Goal: Transaction & Acquisition: Purchase product/service

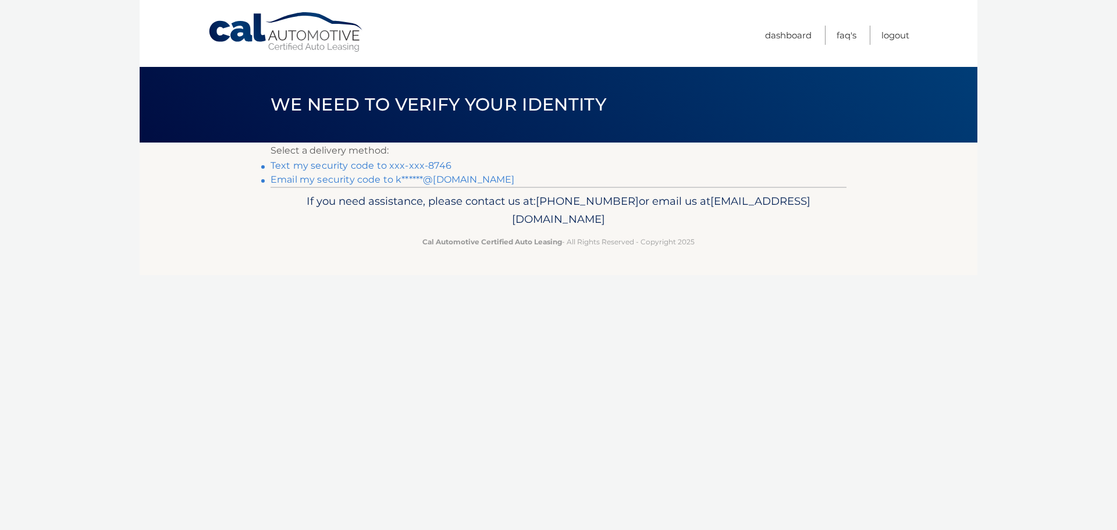
click at [442, 165] on link "Text my security code to xxx-xxx-8746" at bounding box center [361, 165] width 181 height 11
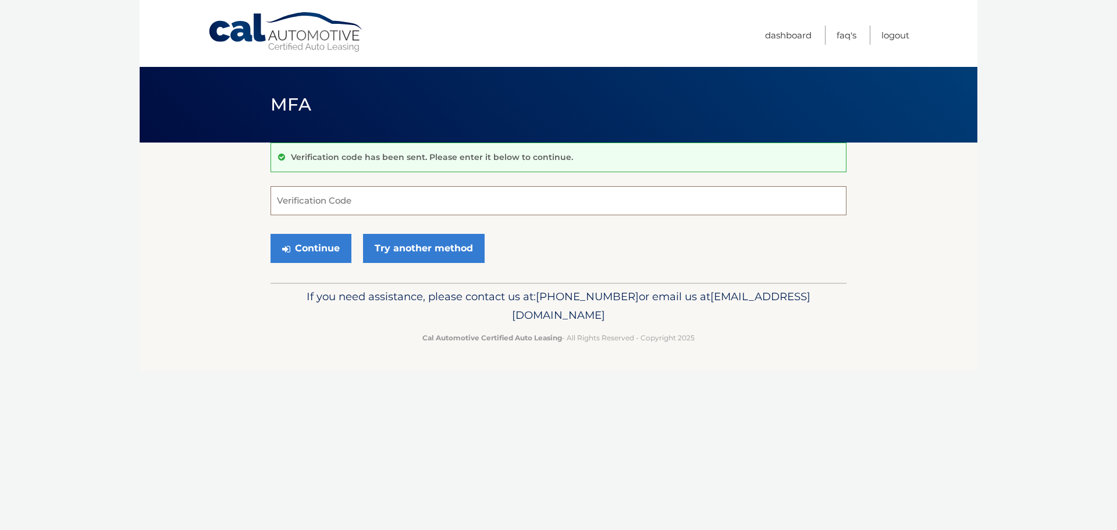
click at [393, 201] on input "Verification Code" at bounding box center [559, 200] width 576 height 29
type input "483093"
click at [311, 250] on button "Continue" at bounding box center [311, 248] width 81 height 29
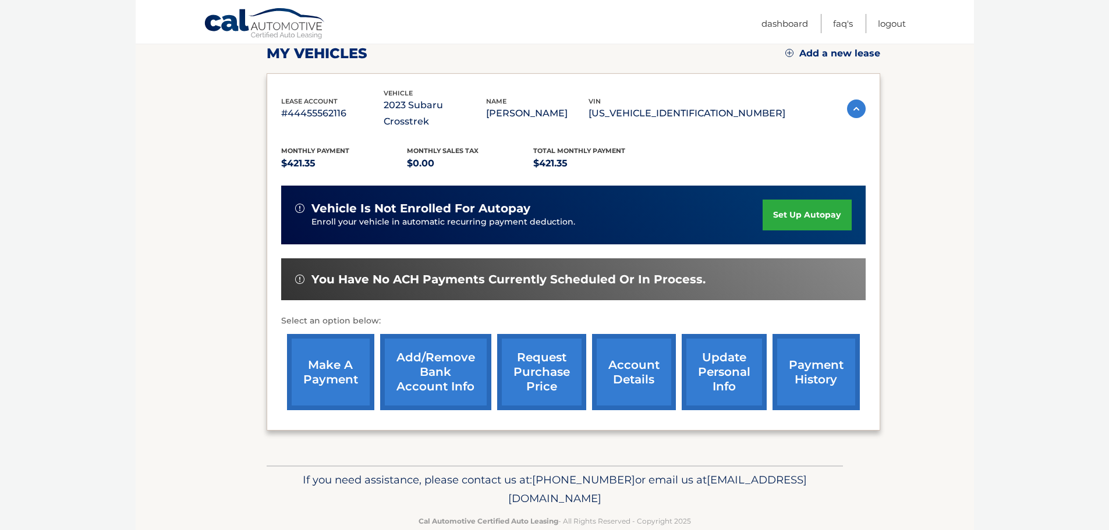
scroll to position [175, 0]
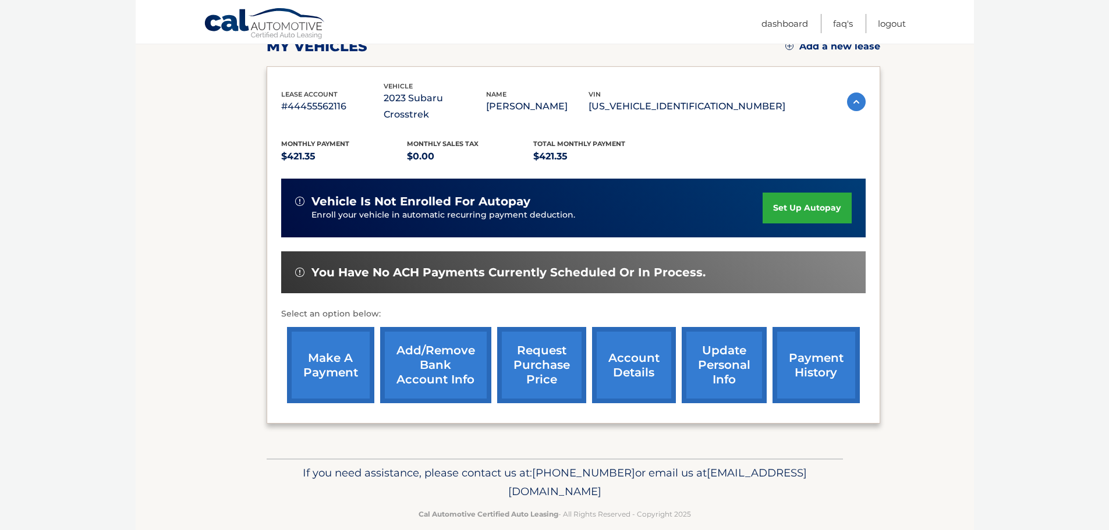
click at [333, 345] on link "make a payment" at bounding box center [330, 365] width 87 height 76
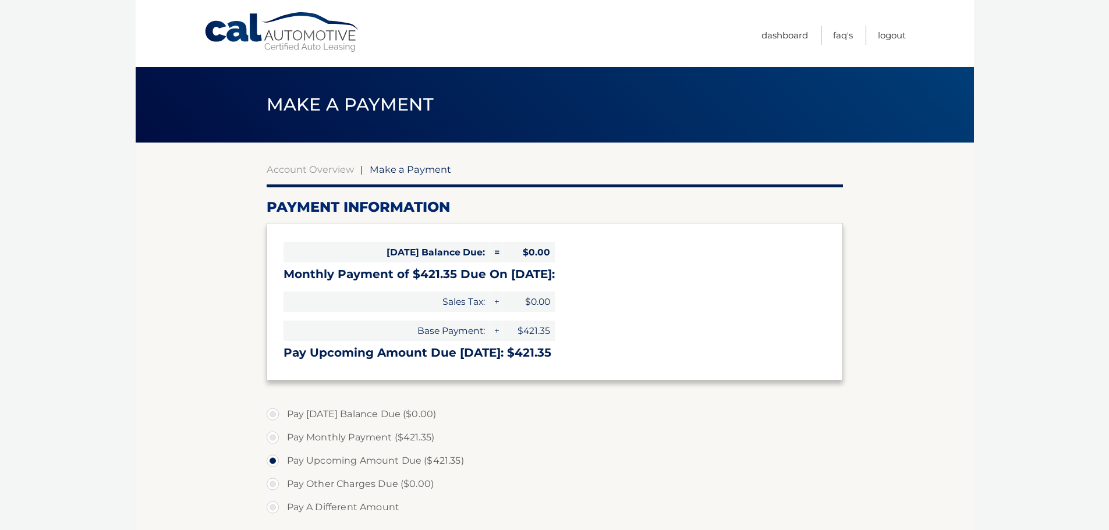
select select "NTA2Njc0YTQtMDc1YS00NTQ4LThmMDQtNmY4MDk4M2I5MGUx"
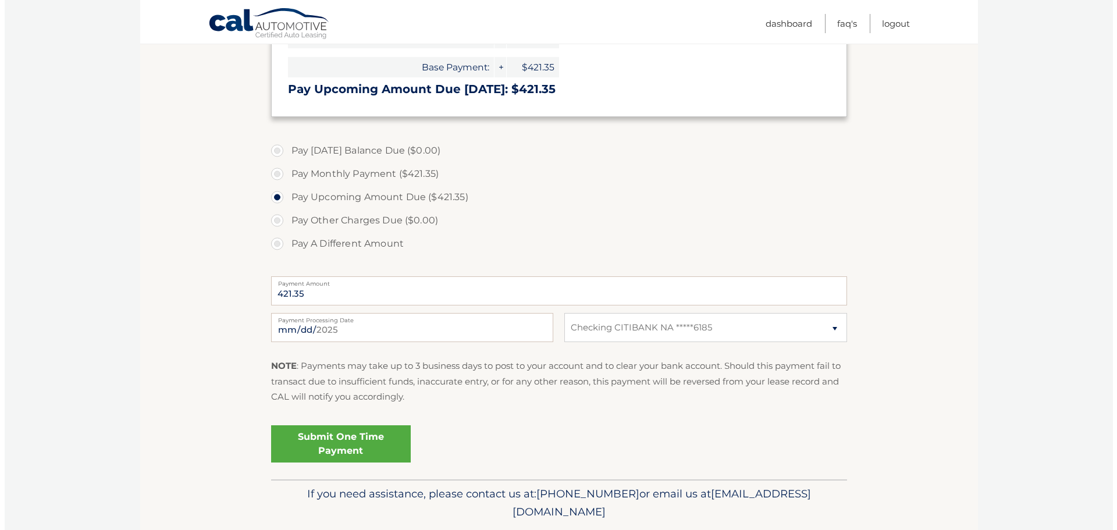
scroll to position [291, 0]
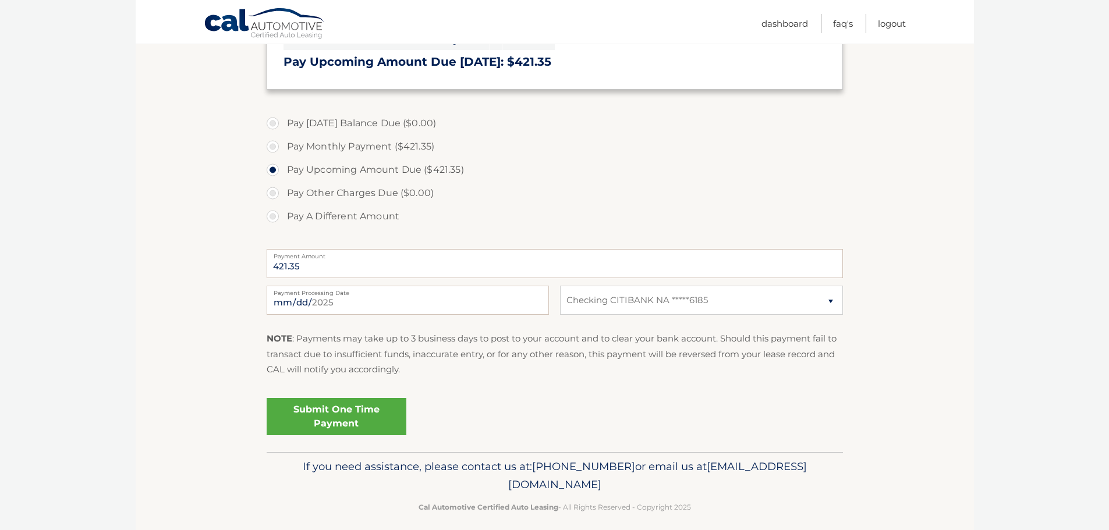
click at [368, 413] on link "Submit One Time Payment" at bounding box center [337, 416] width 140 height 37
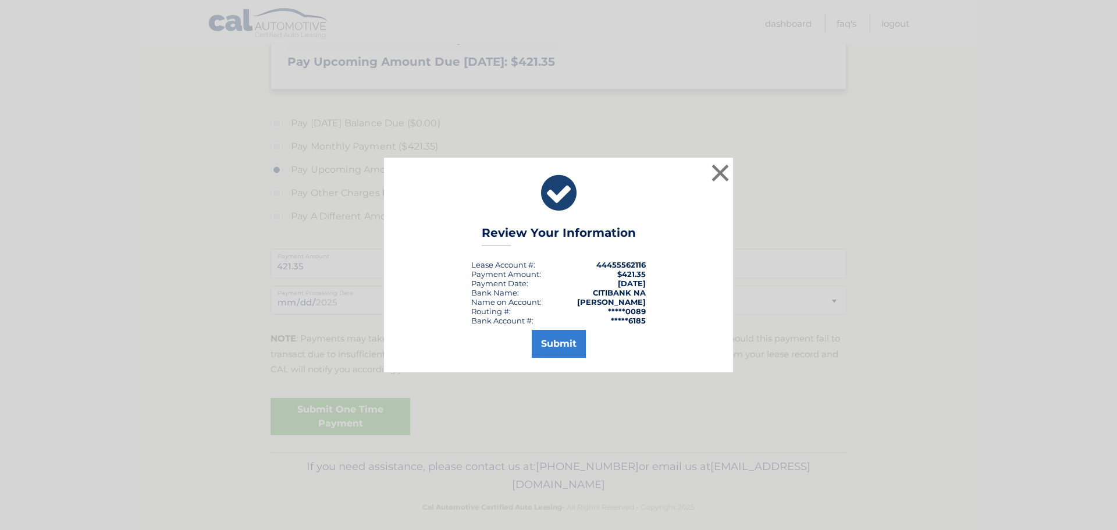
click at [564, 358] on div "× Review Your Information Lease Account #: 44455562116 Payment Amount: $421.35 …" at bounding box center [558, 265] width 349 height 214
click at [564, 352] on button "Submit" at bounding box center [559, 344] width 54 height 28
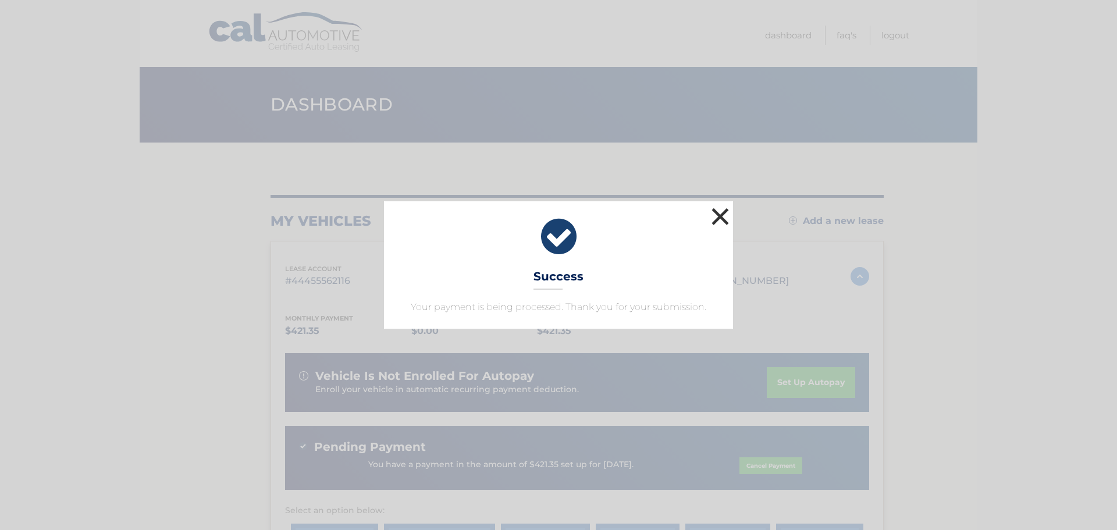
click at [729, 221] on button "×" at bounding box center [720, 216] width 23 height 23
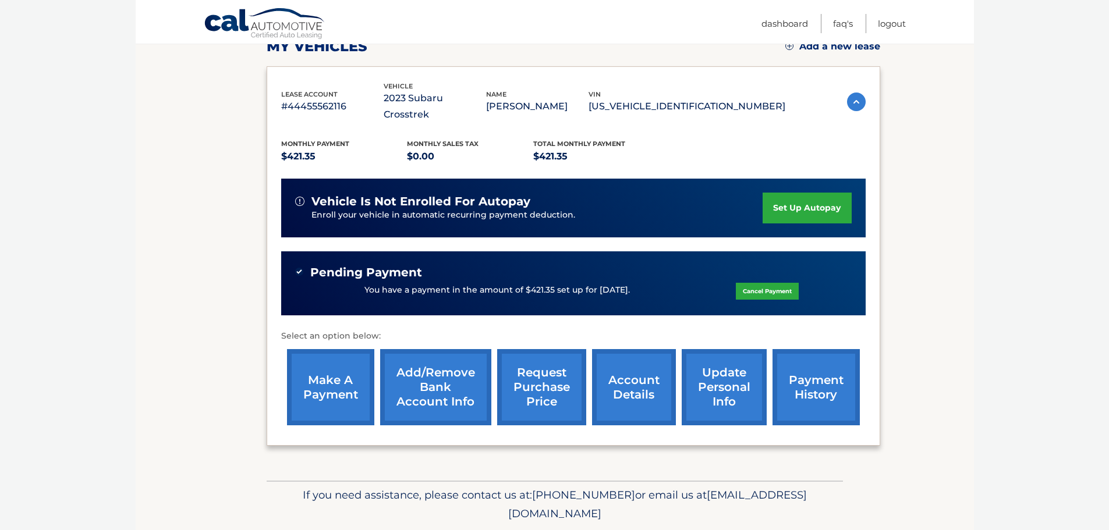
scroll to position [58, 0]
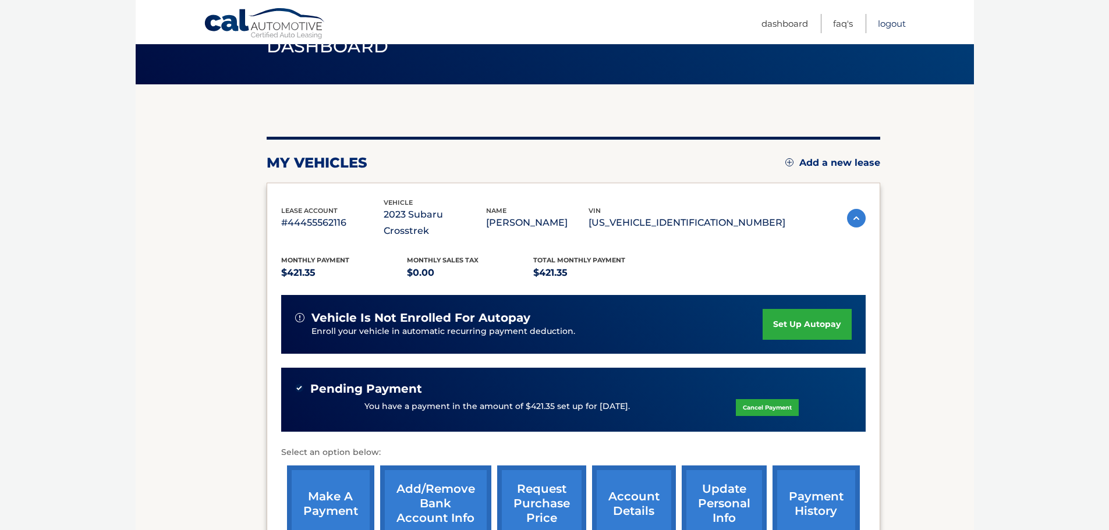
click at [881, 22] on link "Logout" at bounding box center [892, 23] width 28 height 19
